Goal: Find specific page/section: Find specific page/section

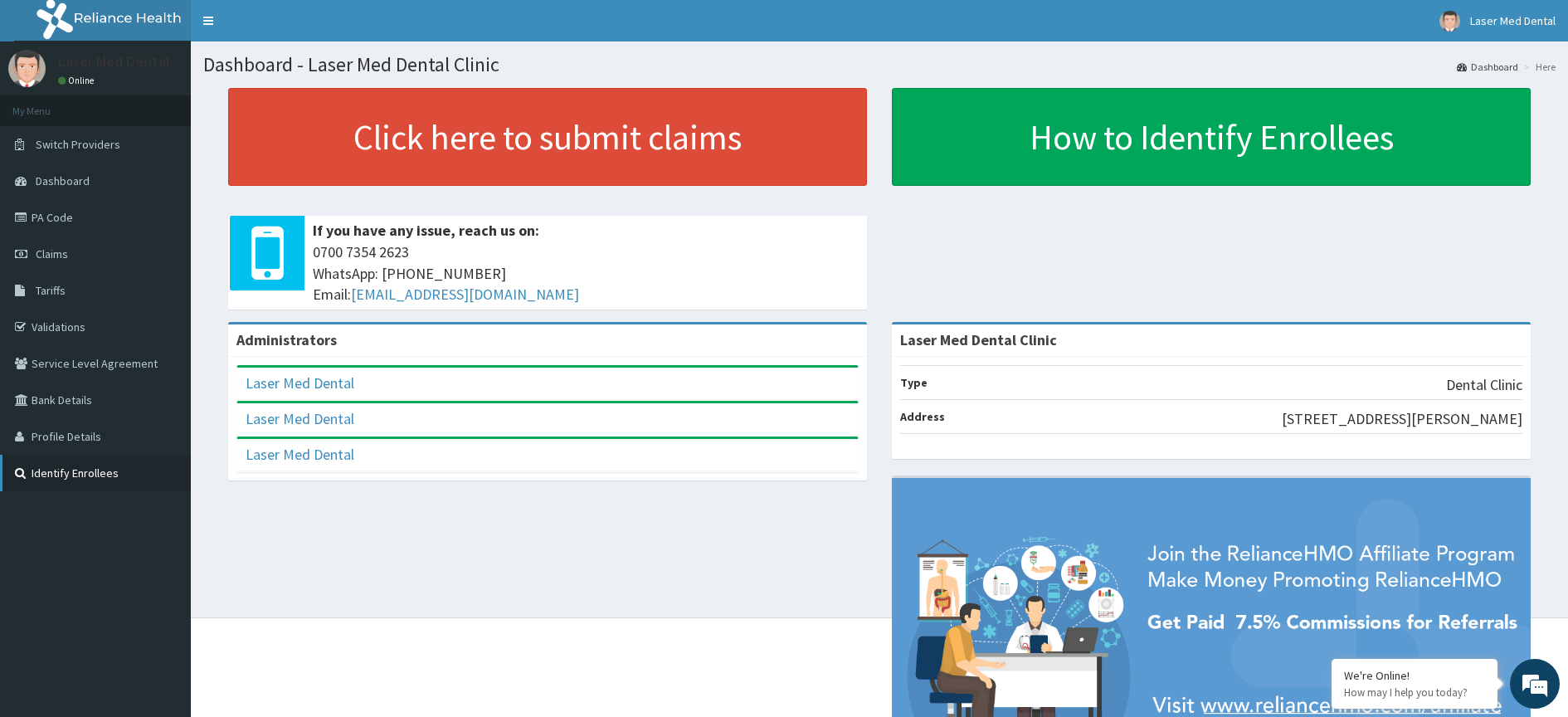
click at [86, 473] on link "Identify Enrollees" at bounding box center [95, 472] width 191 height 37
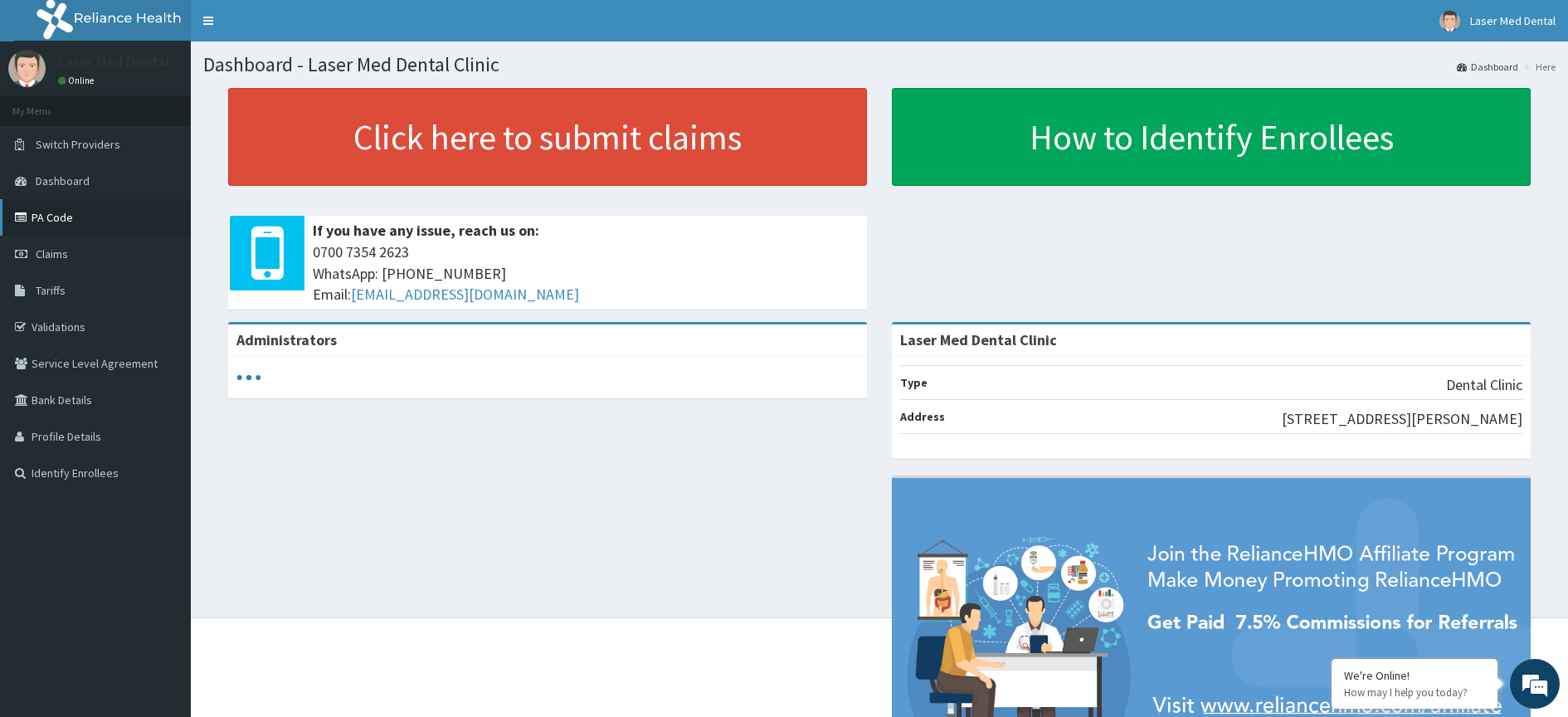
click at [66, 209] on link "PA Code" at bounding box center [95, 217] width 191 height 37
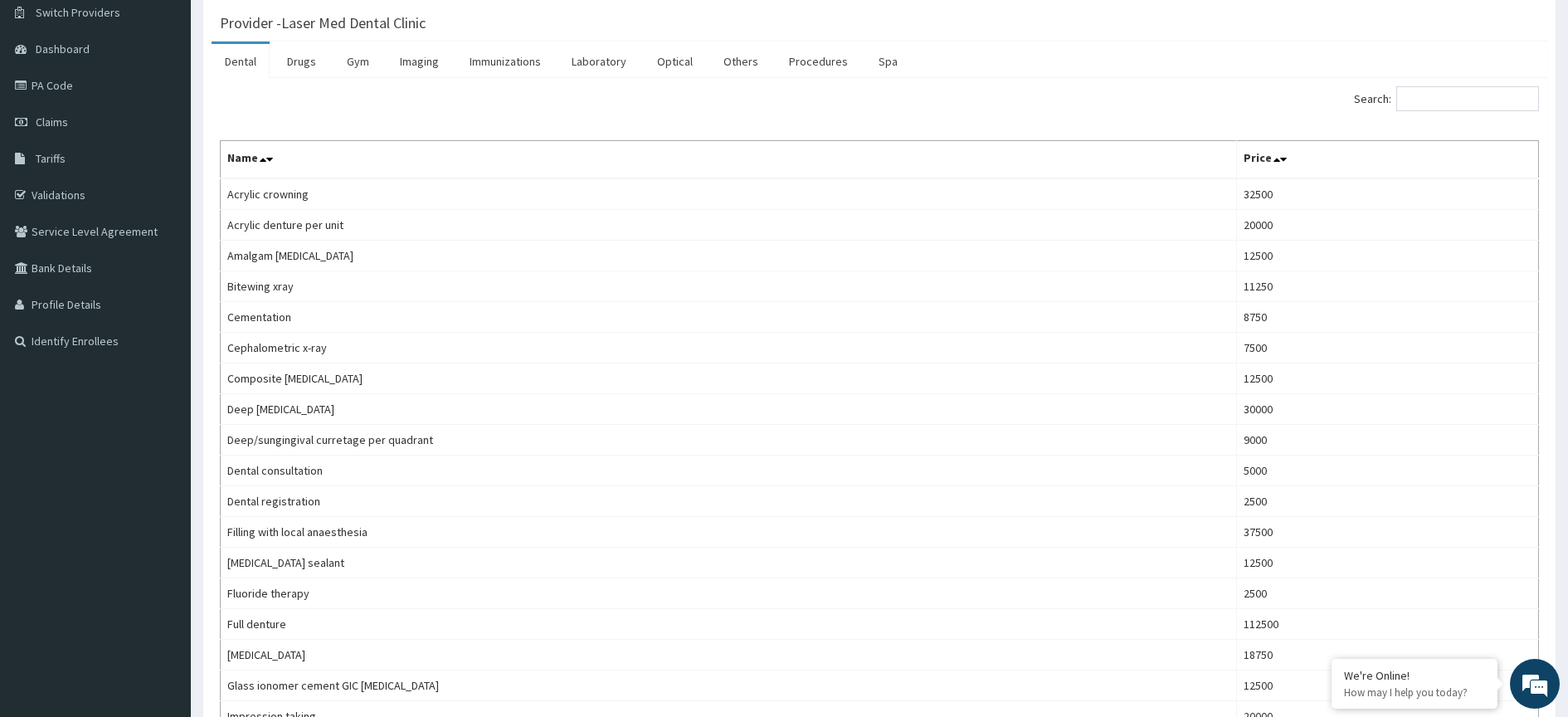
scroll to position [118, 0]
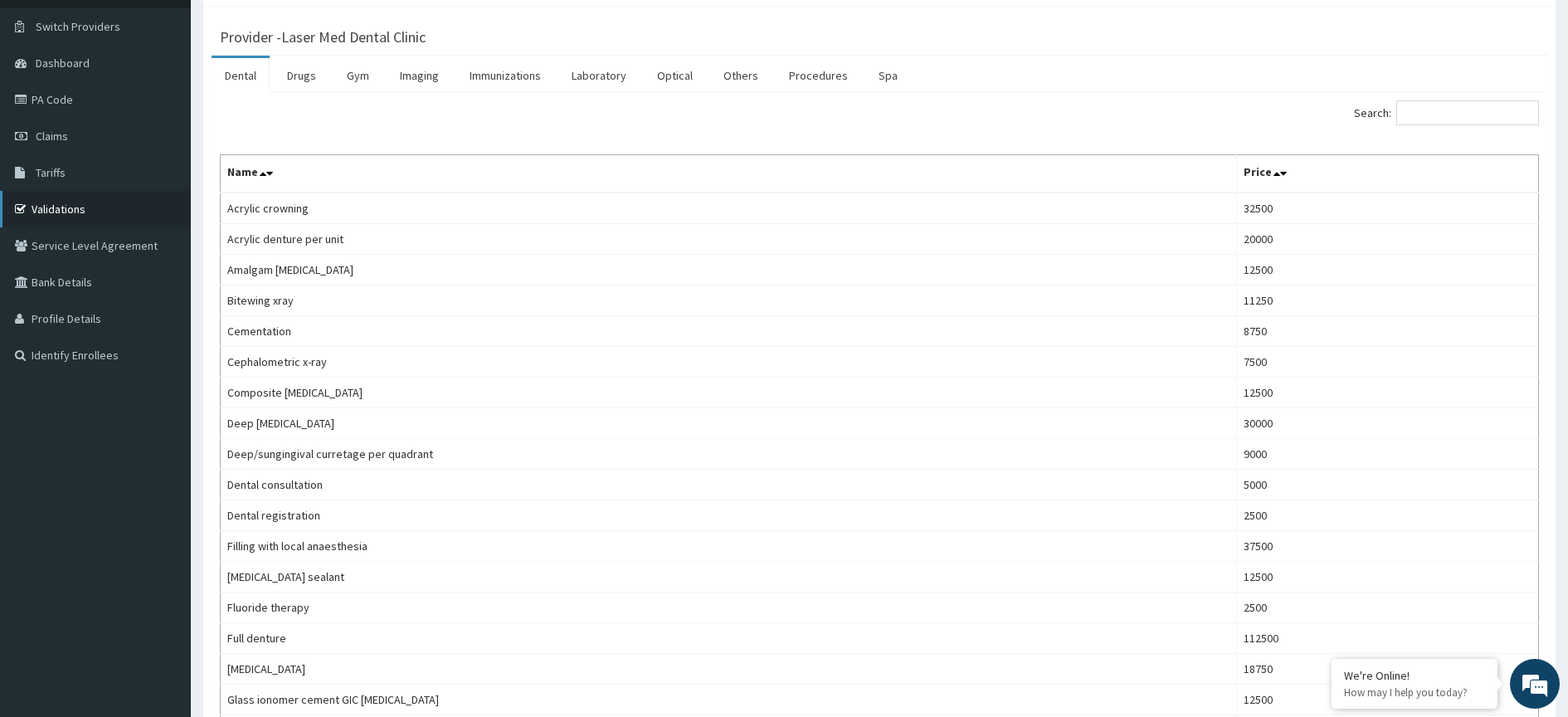
click at [56, 199] on link "Validations" at bounding box center [95, 209] width 191 height 37
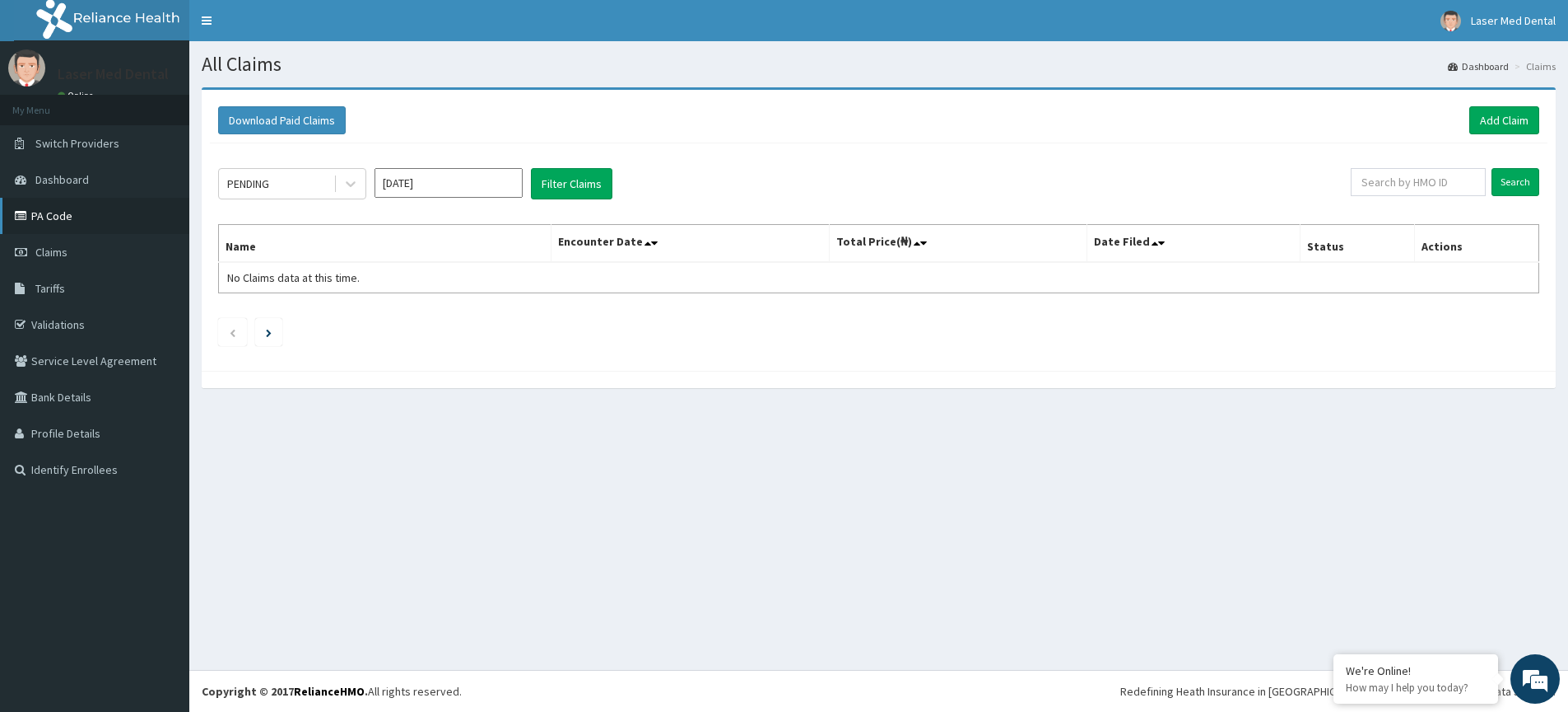
click at [77, 212] on link "PA Code" at bounding box center [94, 215] width 189 height 37
